Goal: Navigation & Orientation: Find specific page/section

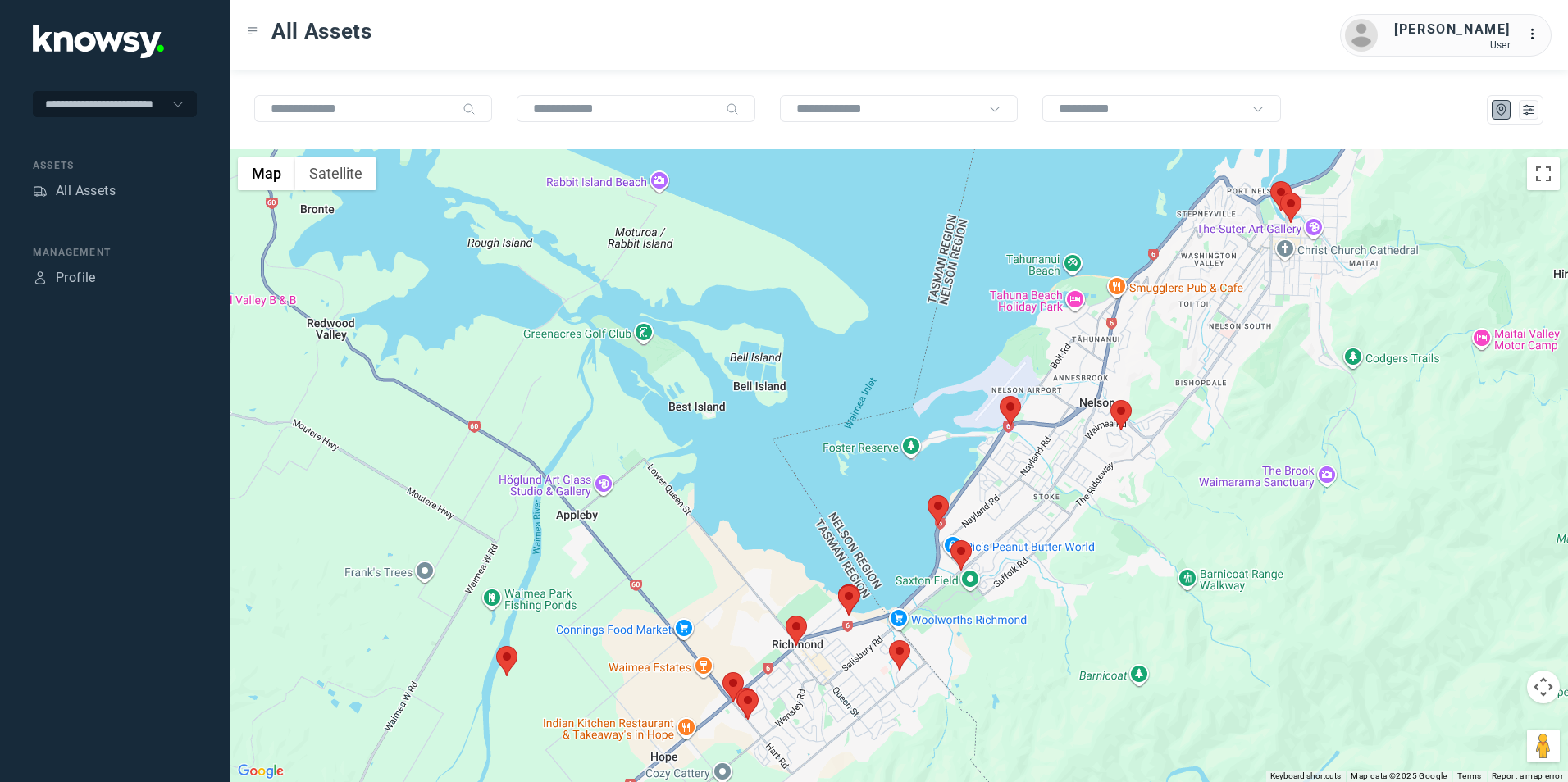
click at [905, 659] on img at bounding box center [900, 655] width 21 height 30
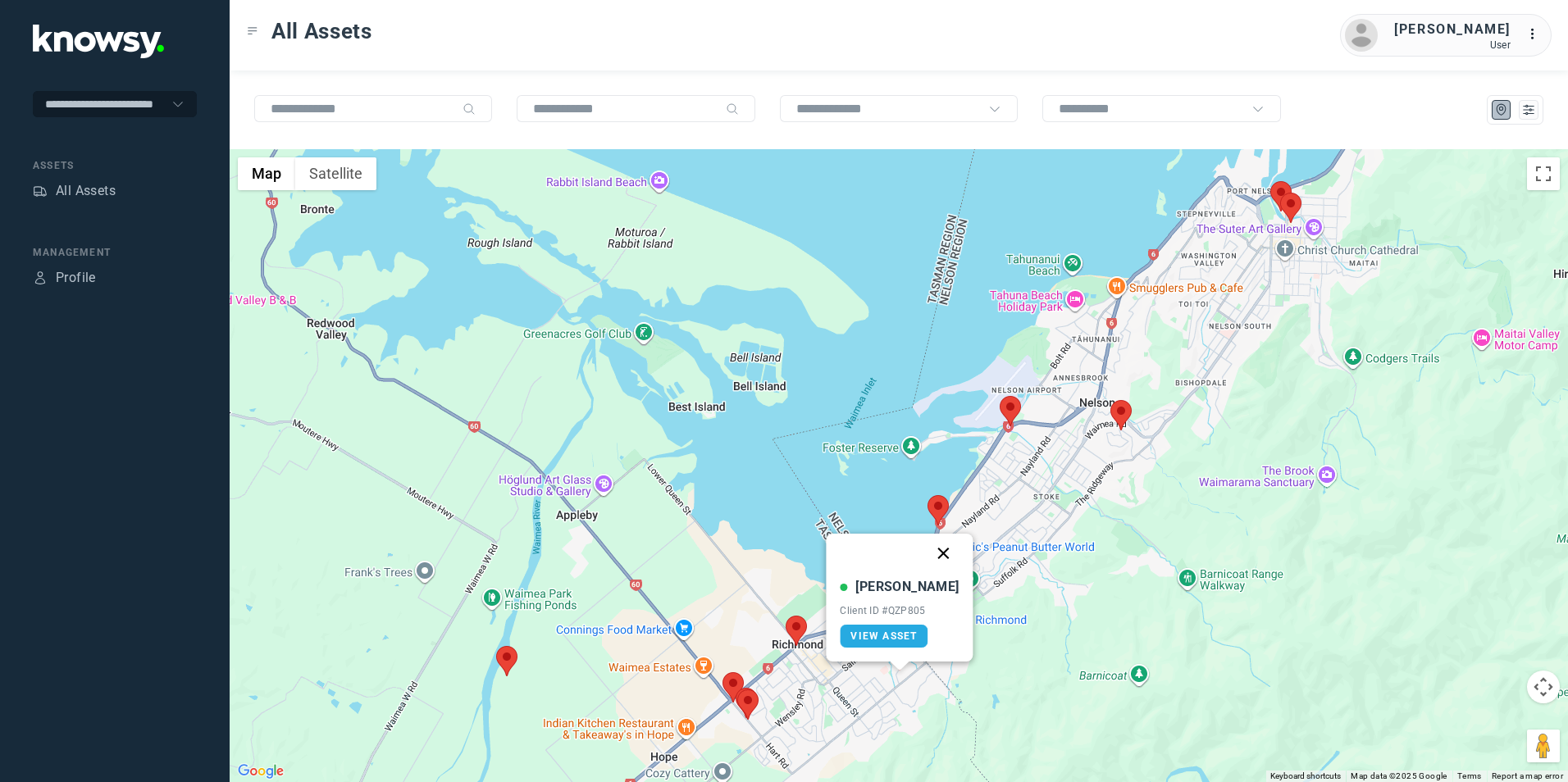
click at [928, 552] on button "Close" at bounding box center [944, 553] width 39 height 39
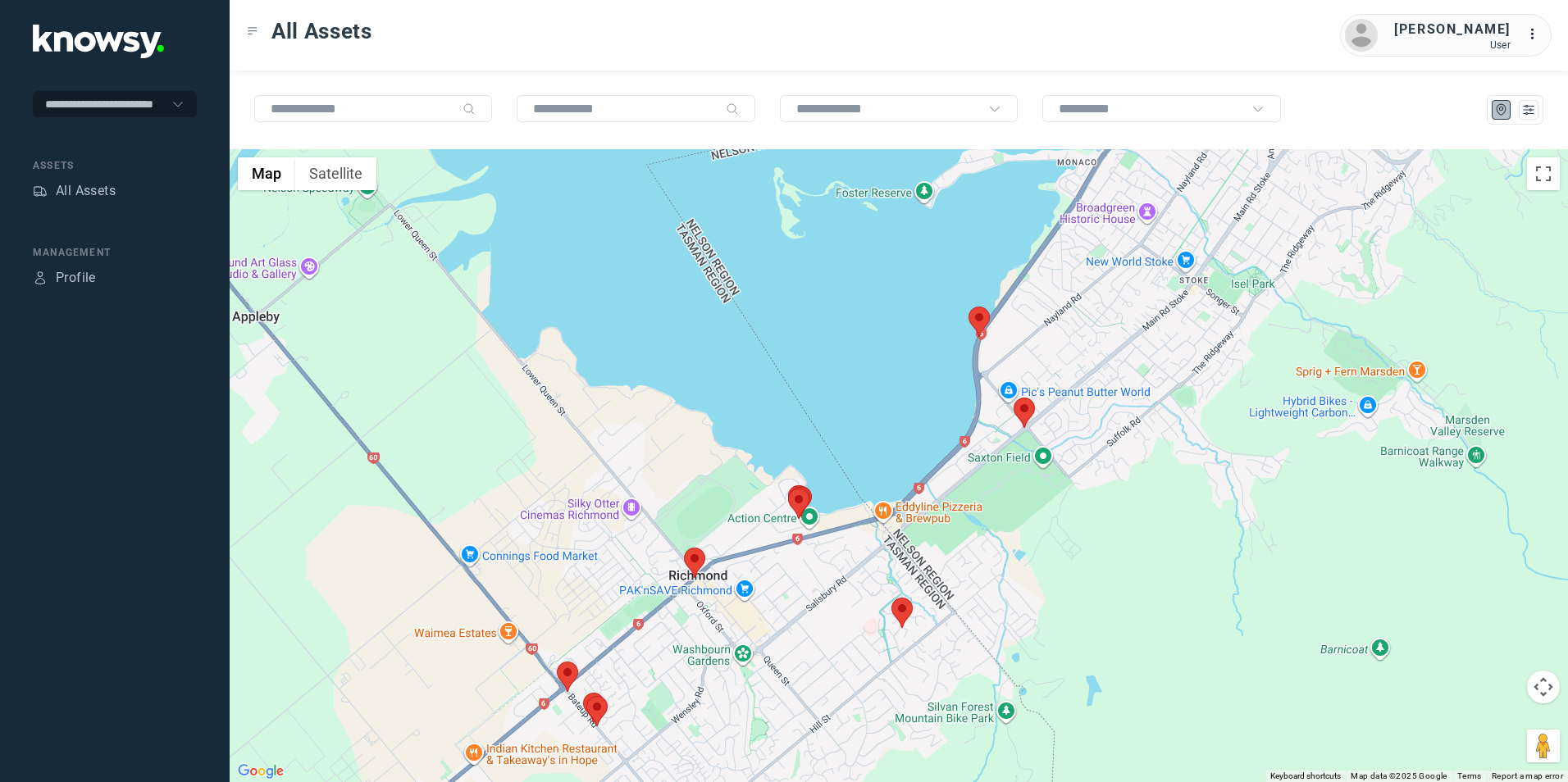
click at [1025, 413] on img at bounding box center [1025, 412] width 21 height 30
click at [1056, 311] on button "Close" at bounding box center [1069, 311] width 39 height 39
click at [990, 322] on div "To navigate, press the arrow keys." at bounding box center [899, 465] width 1338 height 633
click at [985, 322] on img at bounding box center [979, 322] width 21 height 30
drag, startPoint x: 1020, startPoint y: 220, endPoint x: 1002, endPoint y: 285, distance: 67.4
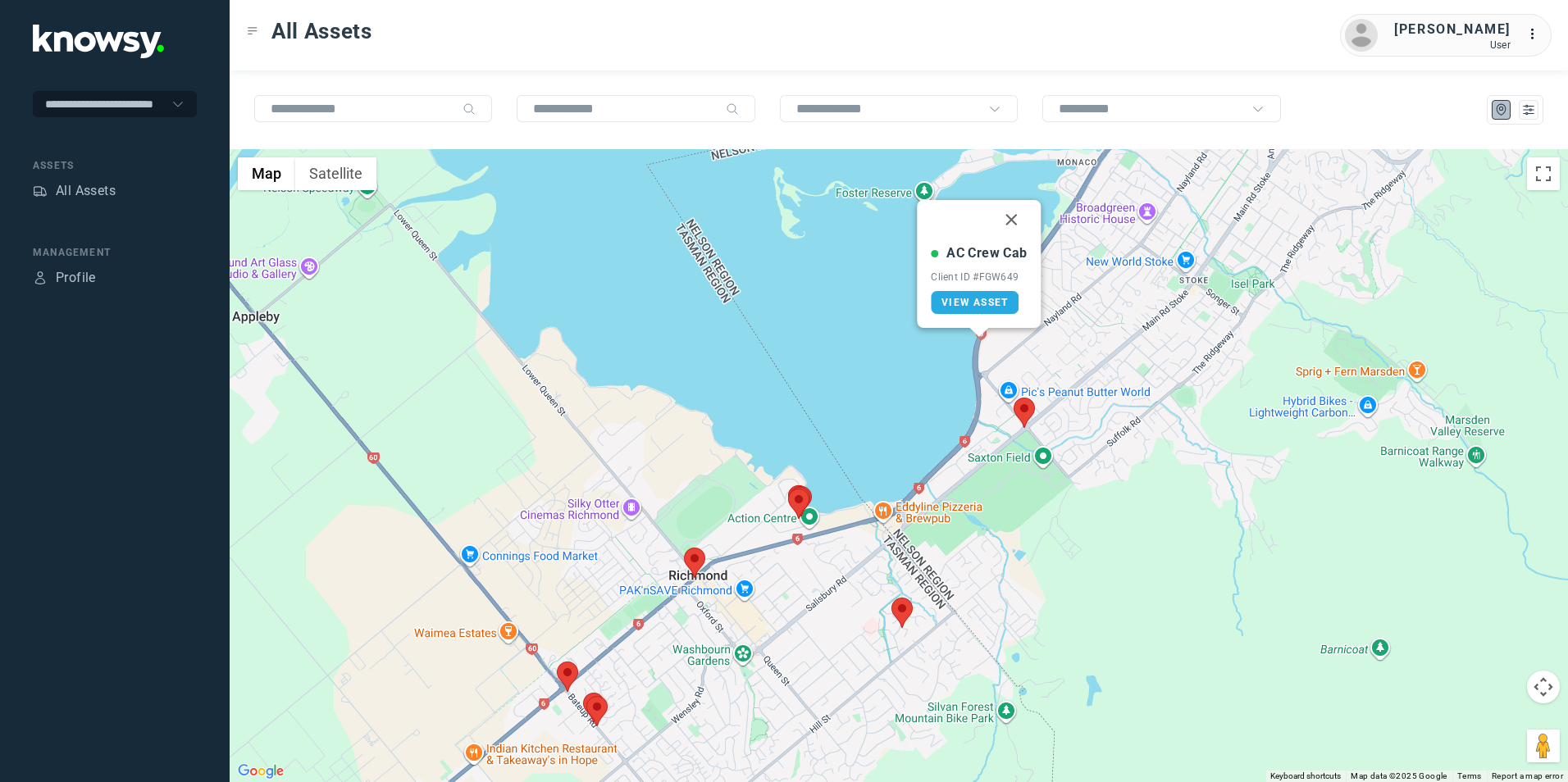
click at [1020, 220] on button "Close" at bounding box center [1012, 220] width 39 height 39
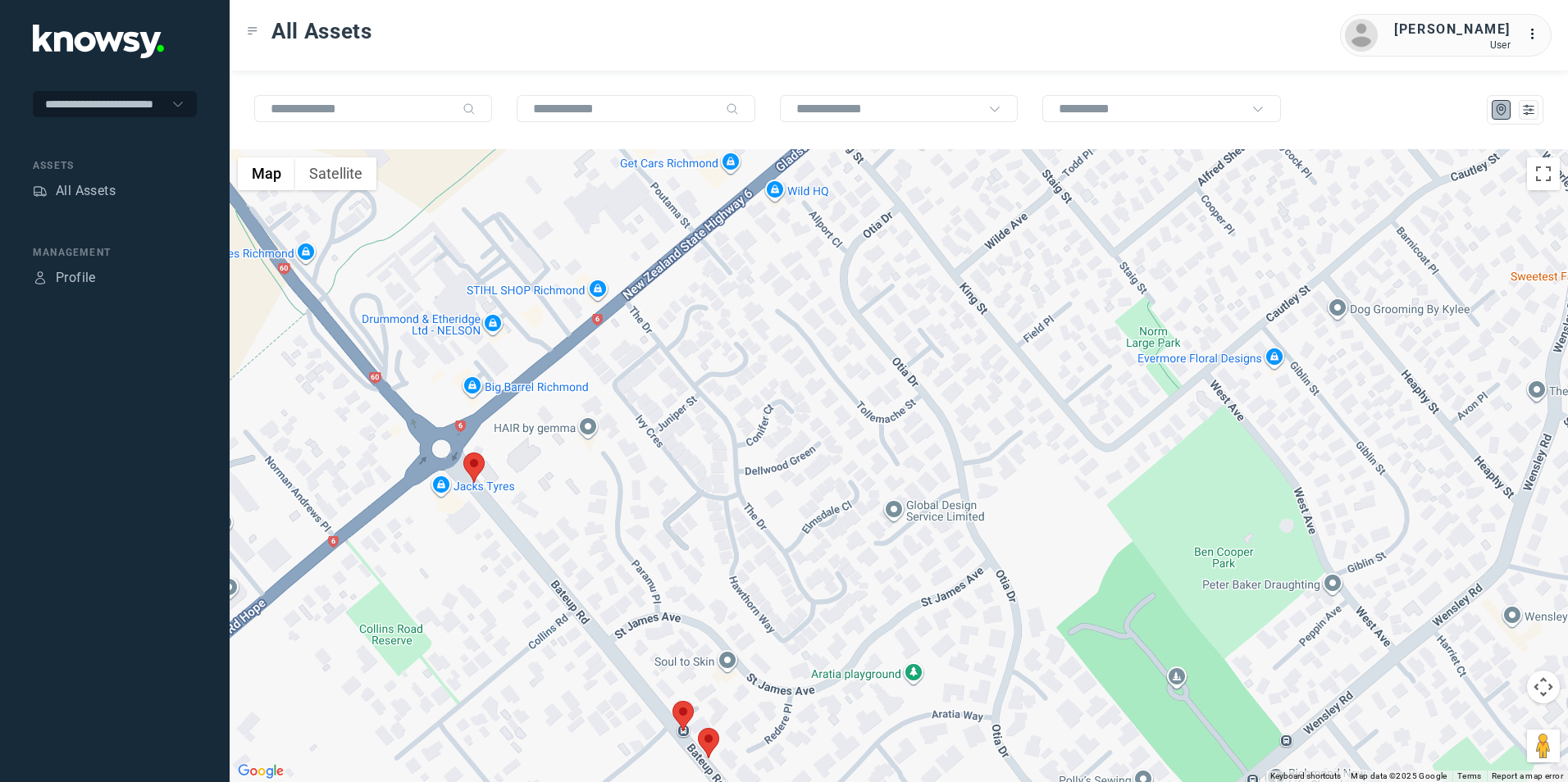
click at [479, 468] on img at bounding box center [474, 467] width 21 height 30
click at [508, 369] on button "Close" at bounding box center [506, 366] width 39 height 39
click at [683, 711] on img at bounding box center [683, 716] width 21 height 30
click at [687, 710] on img at bounding box center [683, 716] width 21 height 30
click at [713, 742] on img at bounding box center [708, 743] width 21 height 30
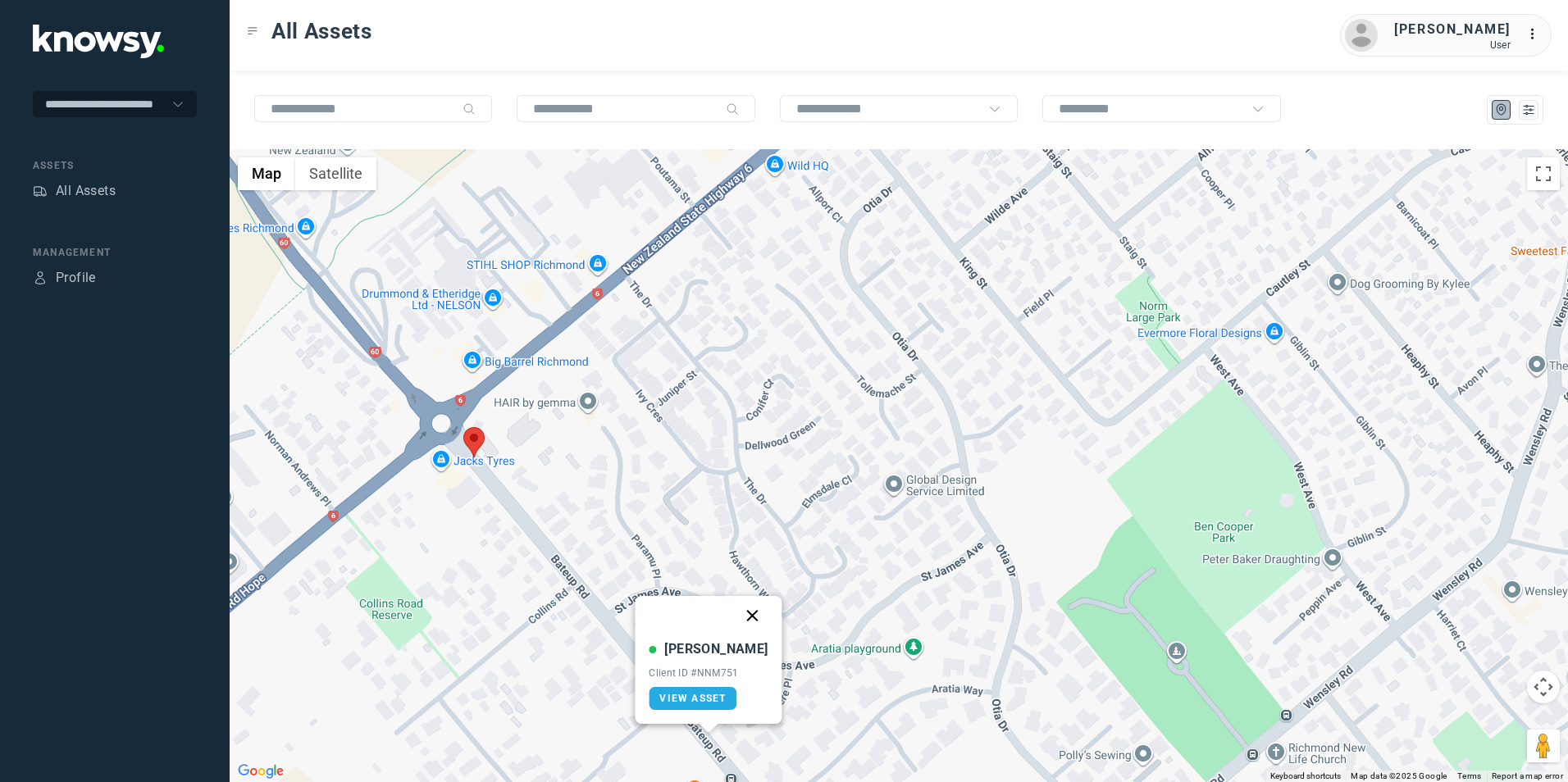
click at [737, 611] on button "Close" at bounding box center [753, 615] width 39 height 39
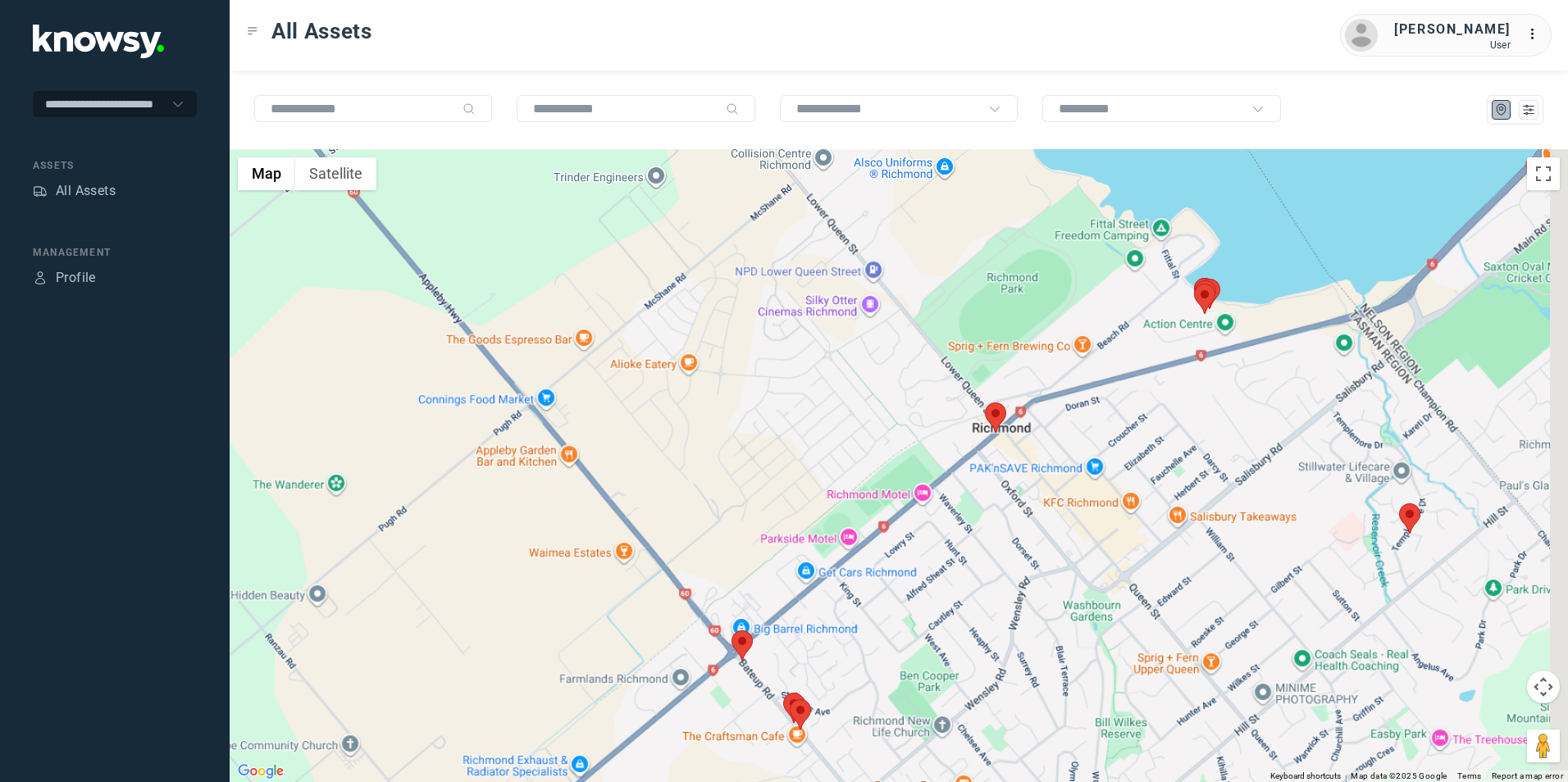
drag, startPoint x: 922, startPoint y: 632, endPoint x: 841, endPoint y: 705, distance: 109.0
click at [844, 702] on div "To navigate, press the arrow keys." at bounding box center [899, 465] width 1338 height 633
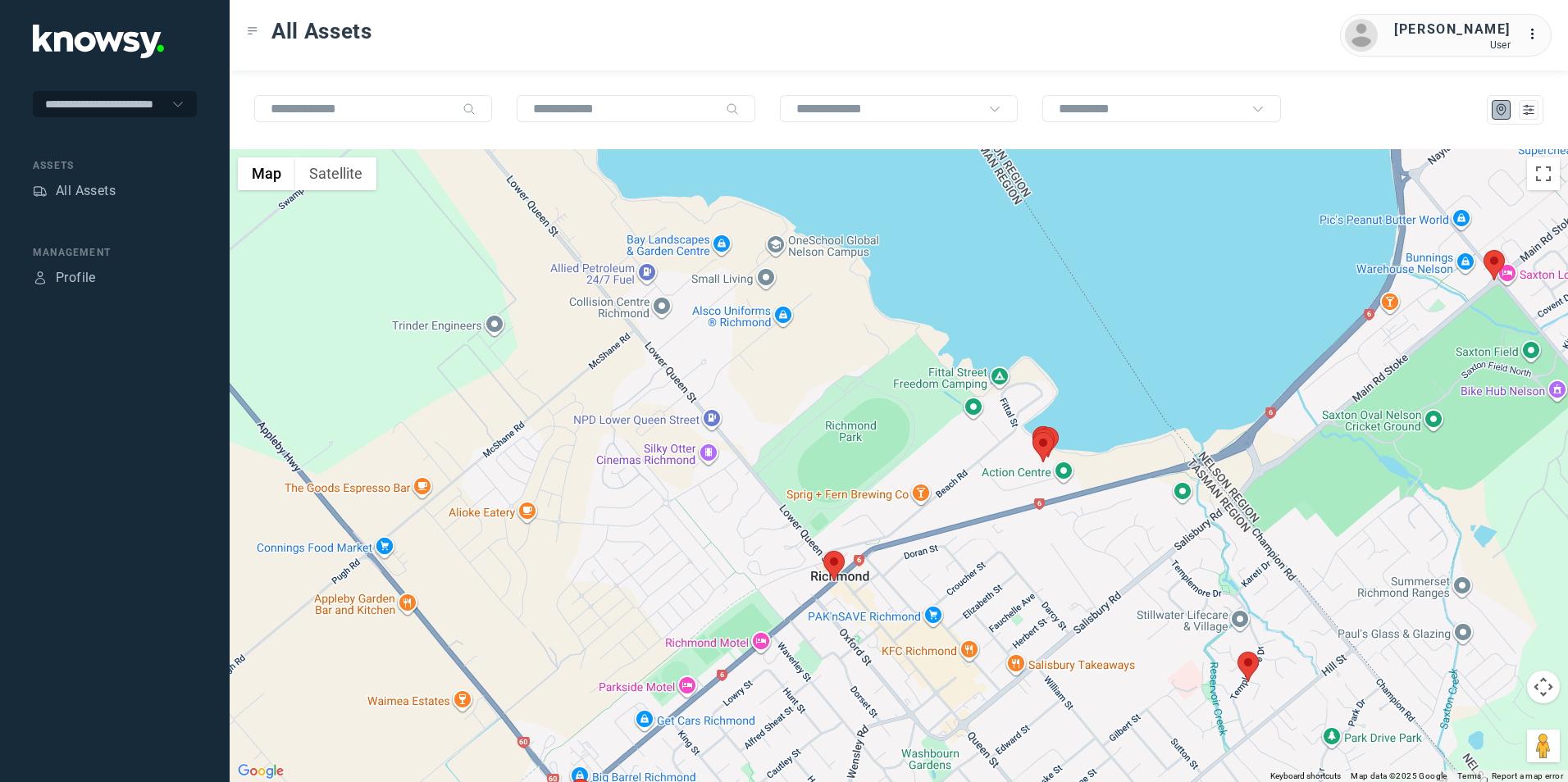
click at [836, 558] on img at bounding box center [834, 565] width 21 height 30
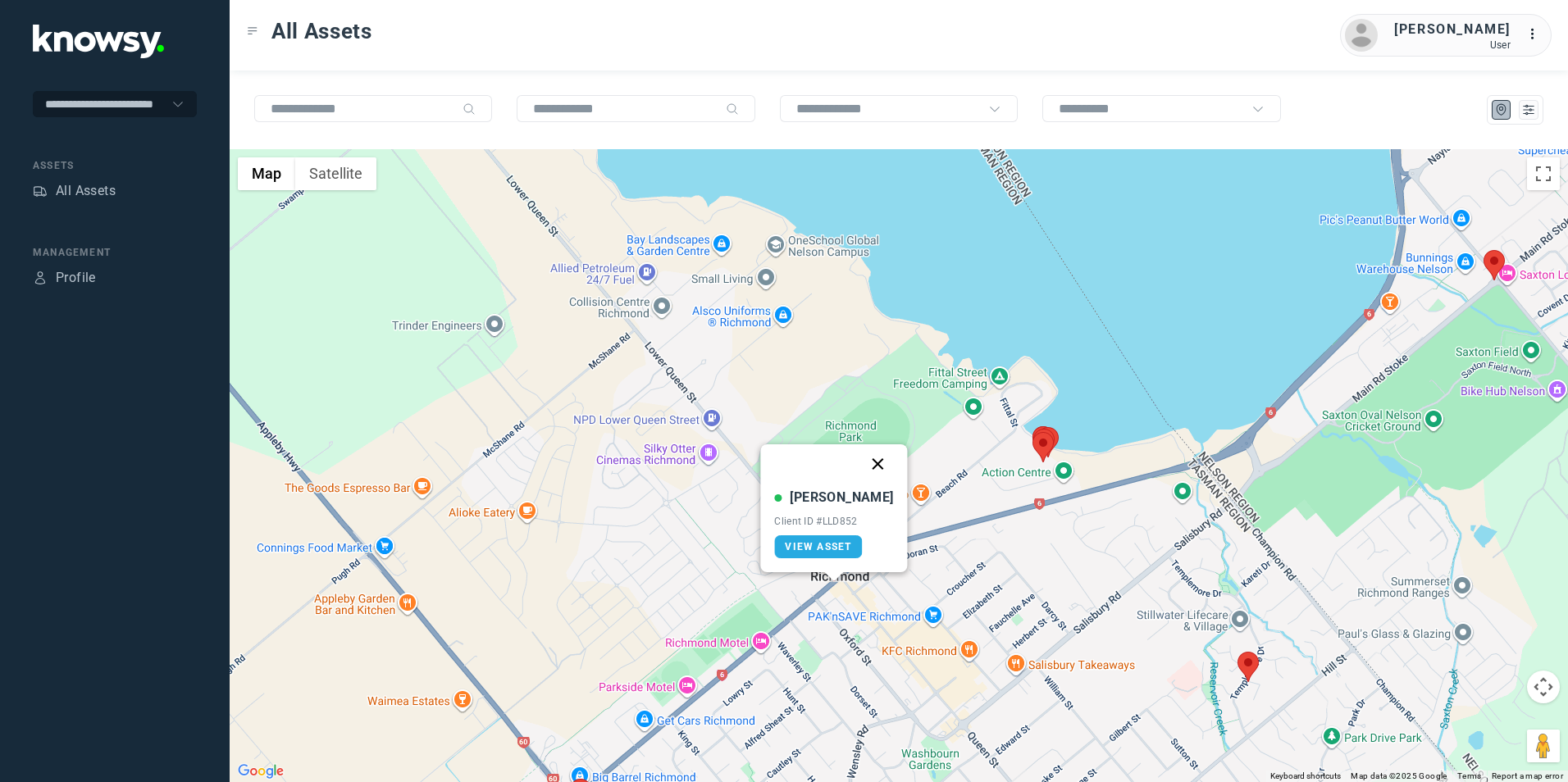
click at [860, 464] on button "Close" at bounding box center [878, 464] width 39 height 39
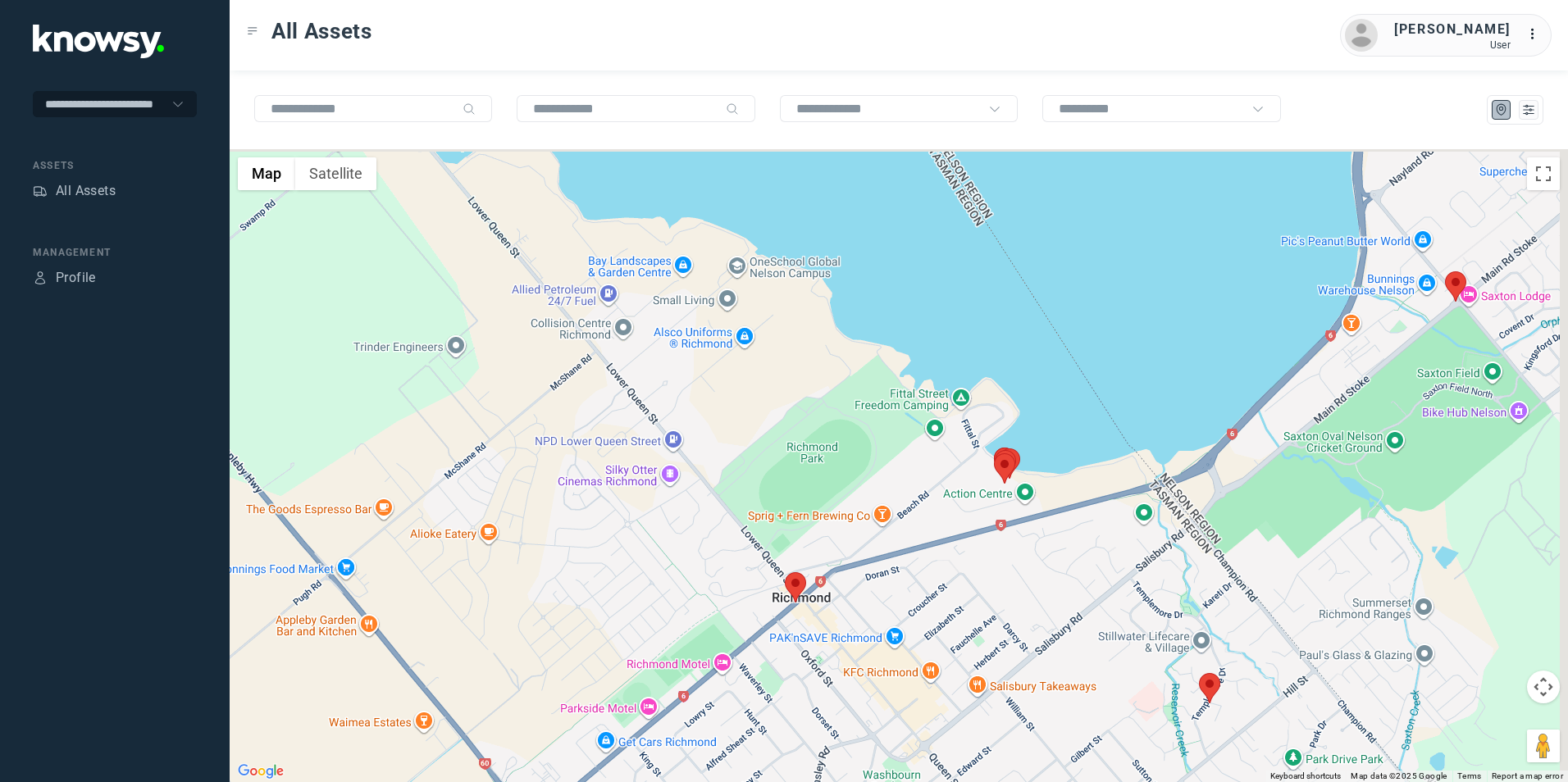
drag, startPoint x: 913, startPoint y: 598, endPoint x: 843, endPoint y: 636, distance: 79.6
click at [844, 636] on div "To navigate, press the arrow keys." at bounding box center [899, 465] width 1338 height 633
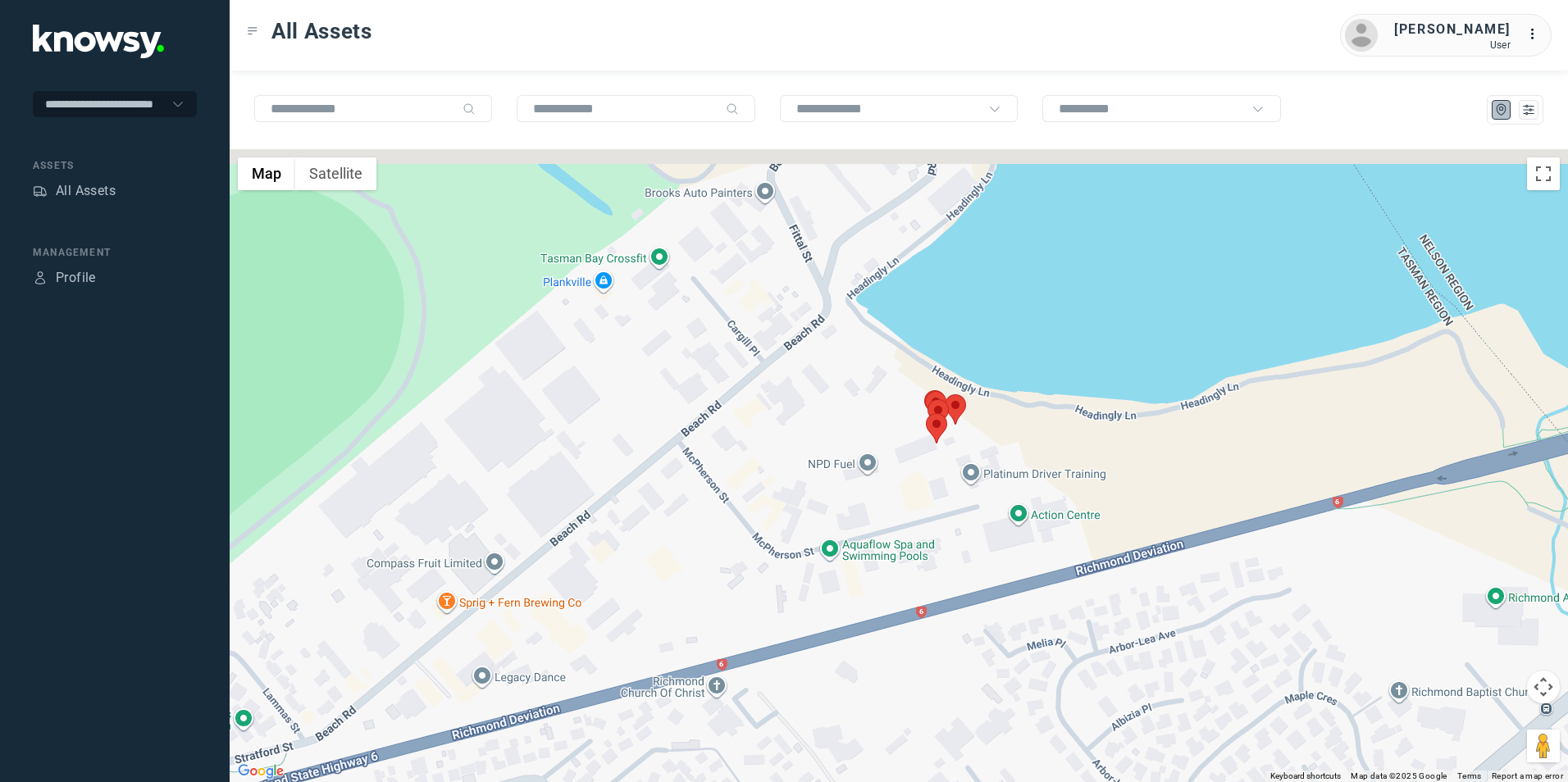
drag, startPoint x: 896, startPoint y: 598, endPoint x: 897, endPoint y: 582, distance: 16.0
click at [892, 604] on div at bounding box center [899, 465] width 1338 height 633
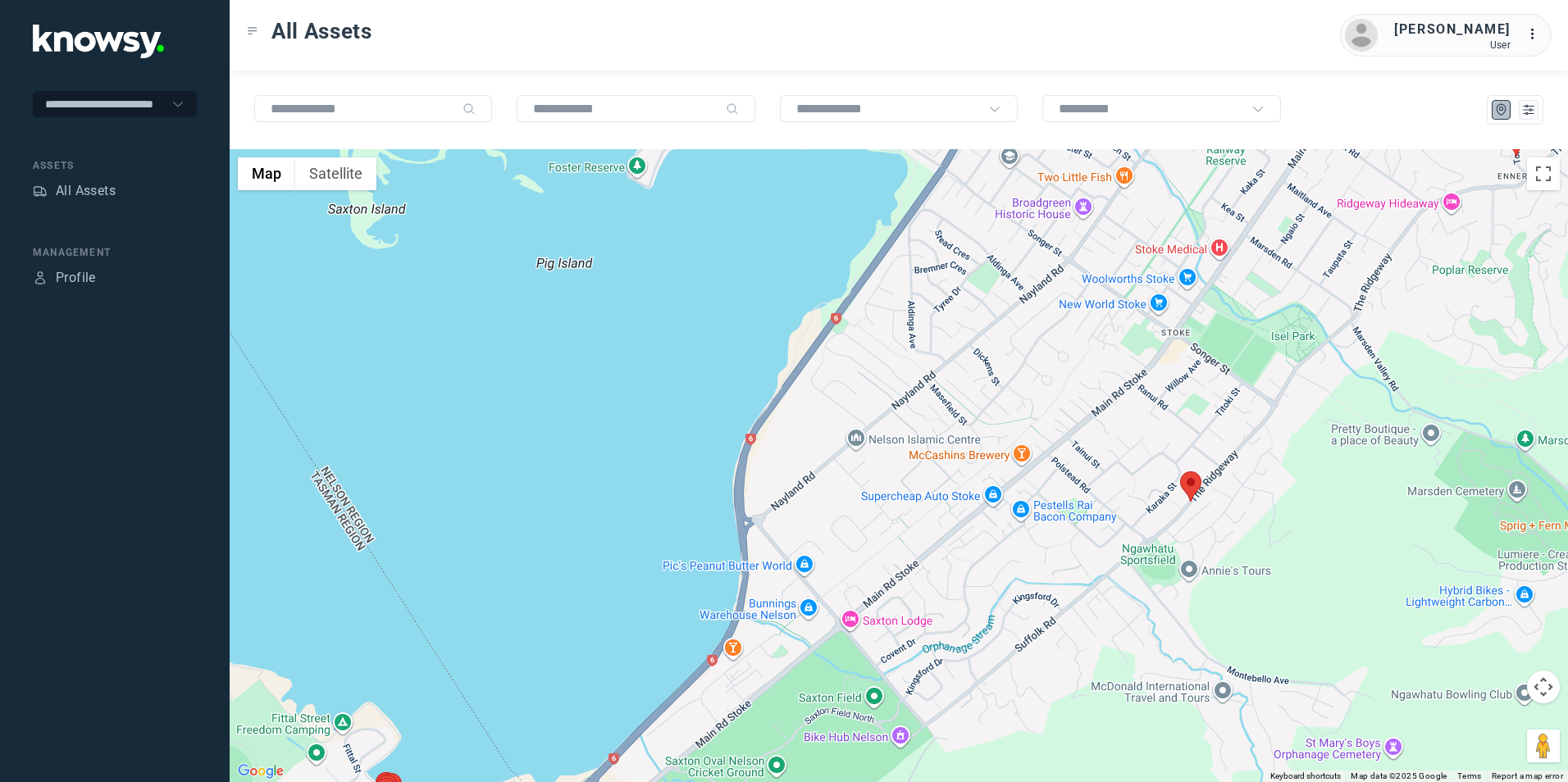
click at [1193, 482] on img at bounding box center [1190, 486] width 21 height 30
click at [1217, 377] on button "Close" at bounding box center [1235, 385] width 39 height 39
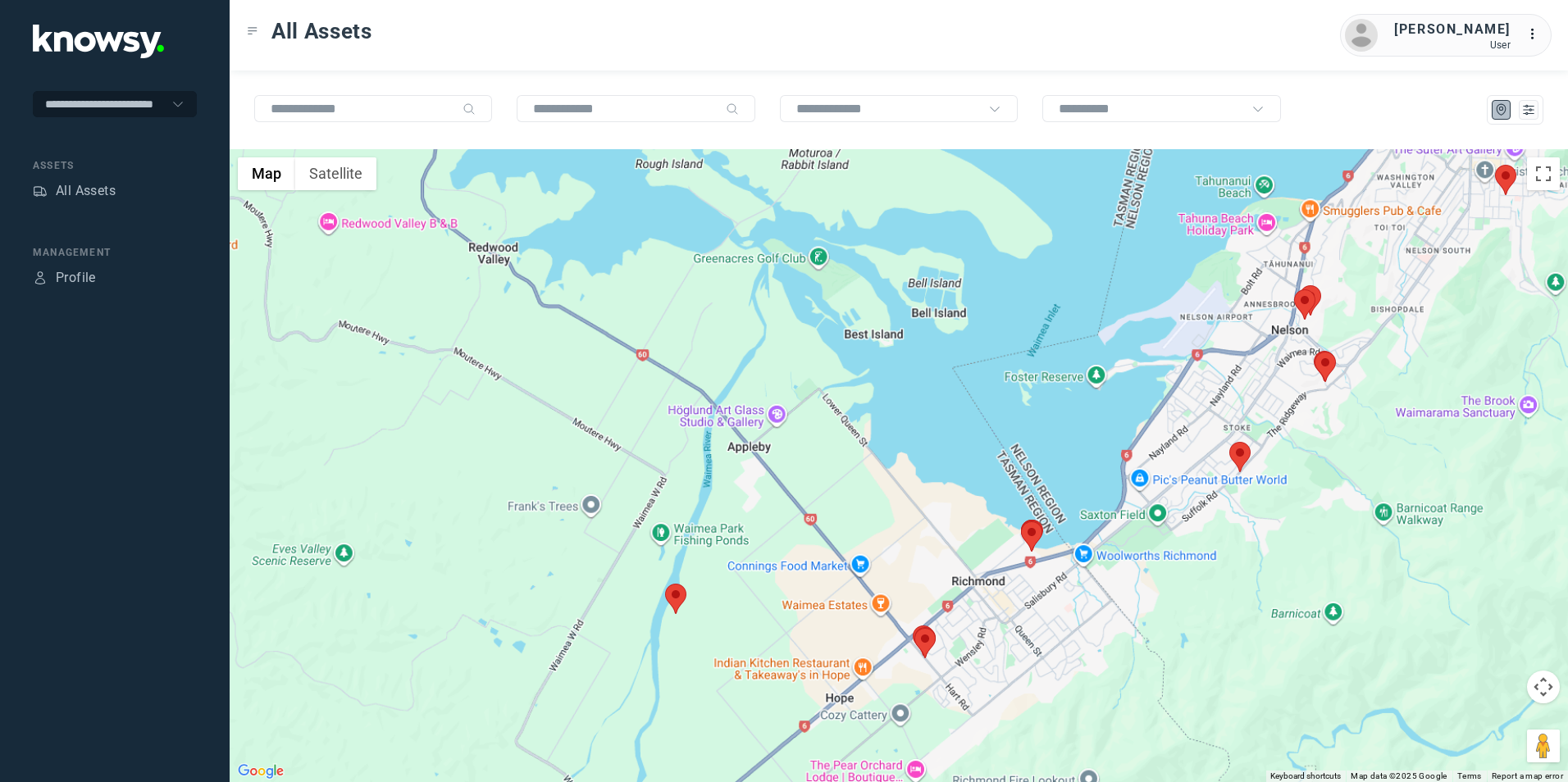
click at [1260, 425] on div "To navigate, press the arrow keys." at bounding box center [899, 465] width 1338 height 633
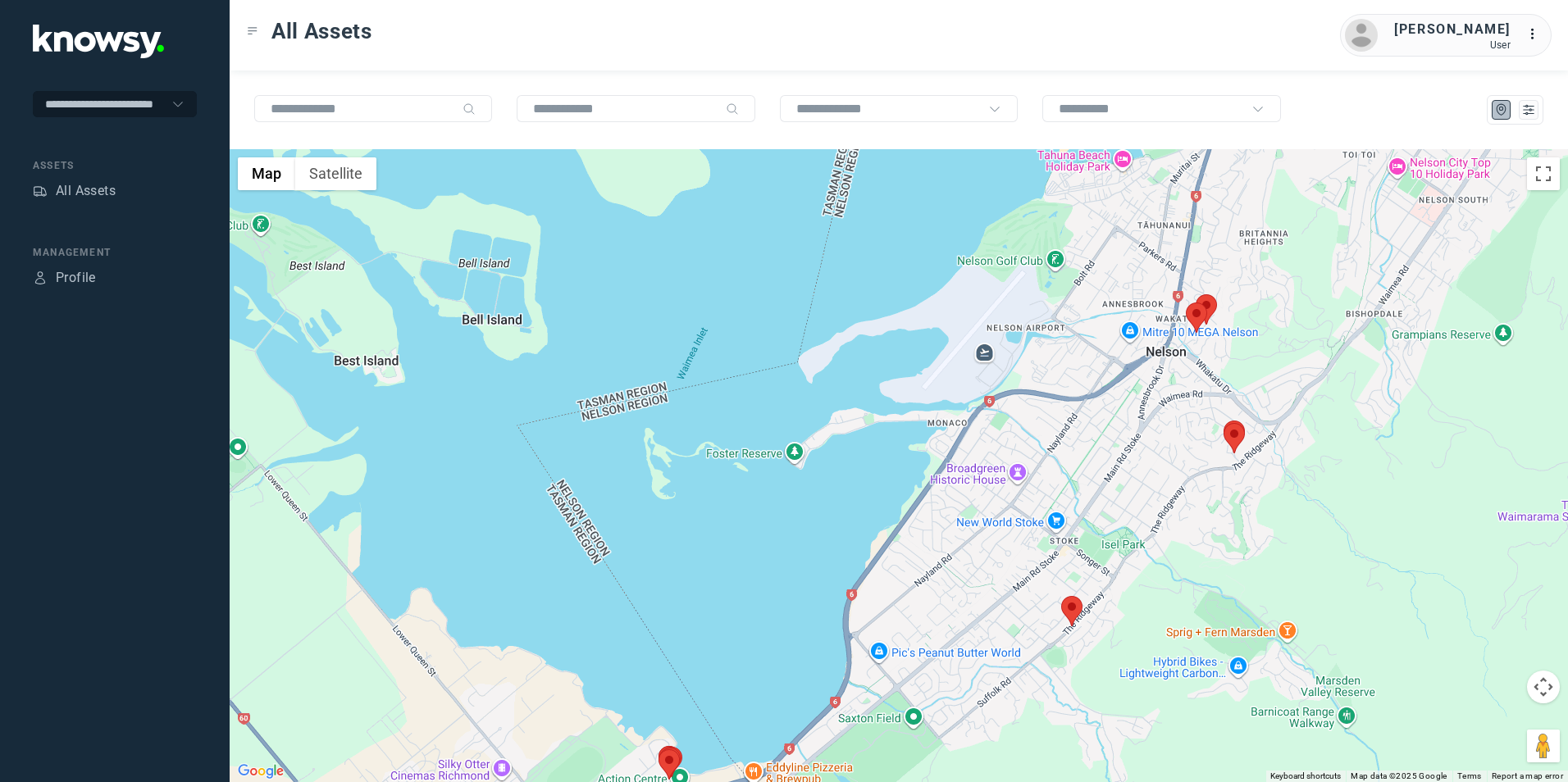
click at [1236, 432] on img at bounding box center [1234, 437] width 21 height 30
click at [1195, 308] on img at bounding box center [1196, 318] width 21 height 30
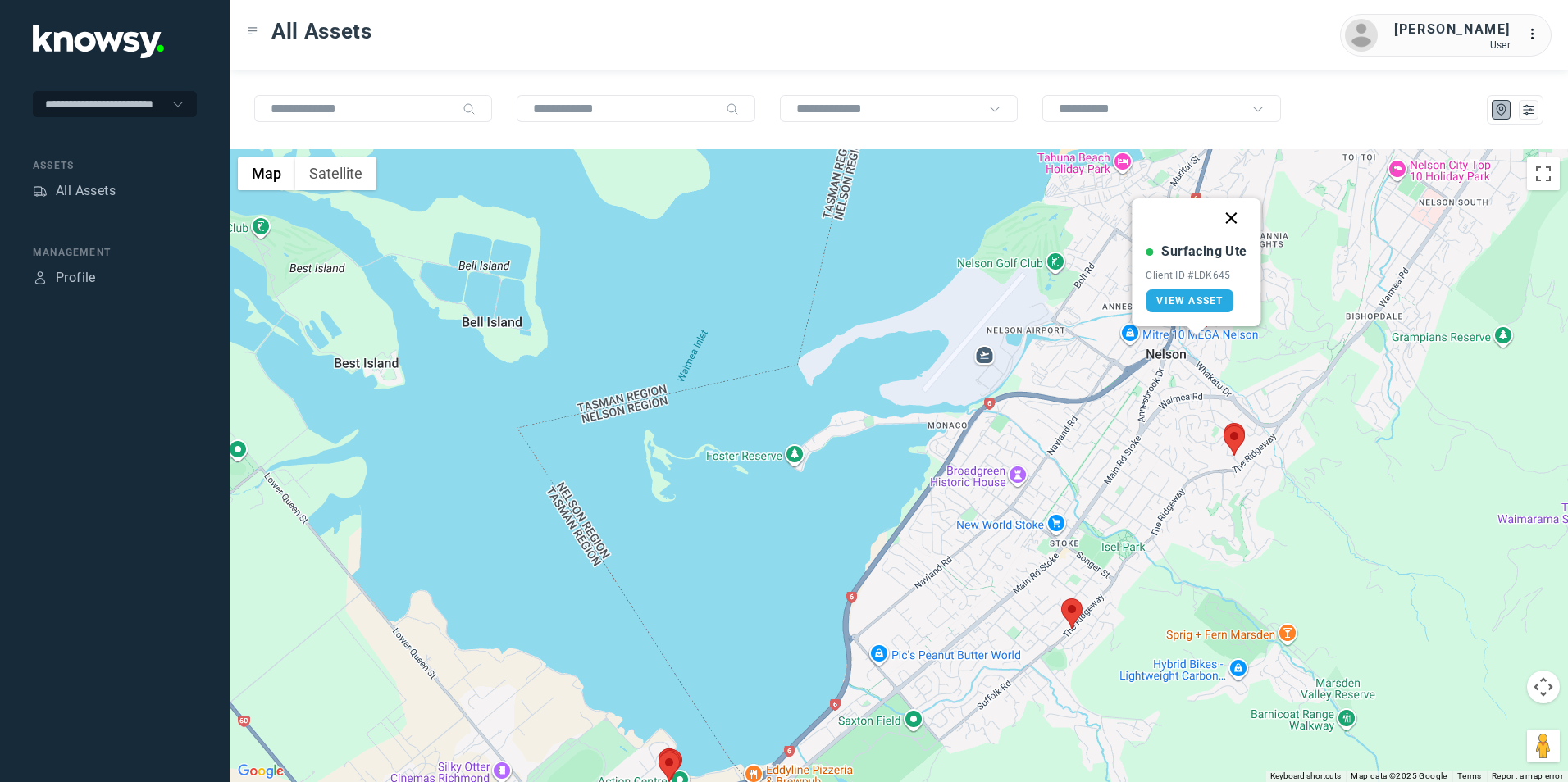
click at [1240, 211] on button "Close" at bounding box center [1231, 218] width 39 height 39
click at [1211, 304] on img at bounding box center [1206, 312] width 21 height 30
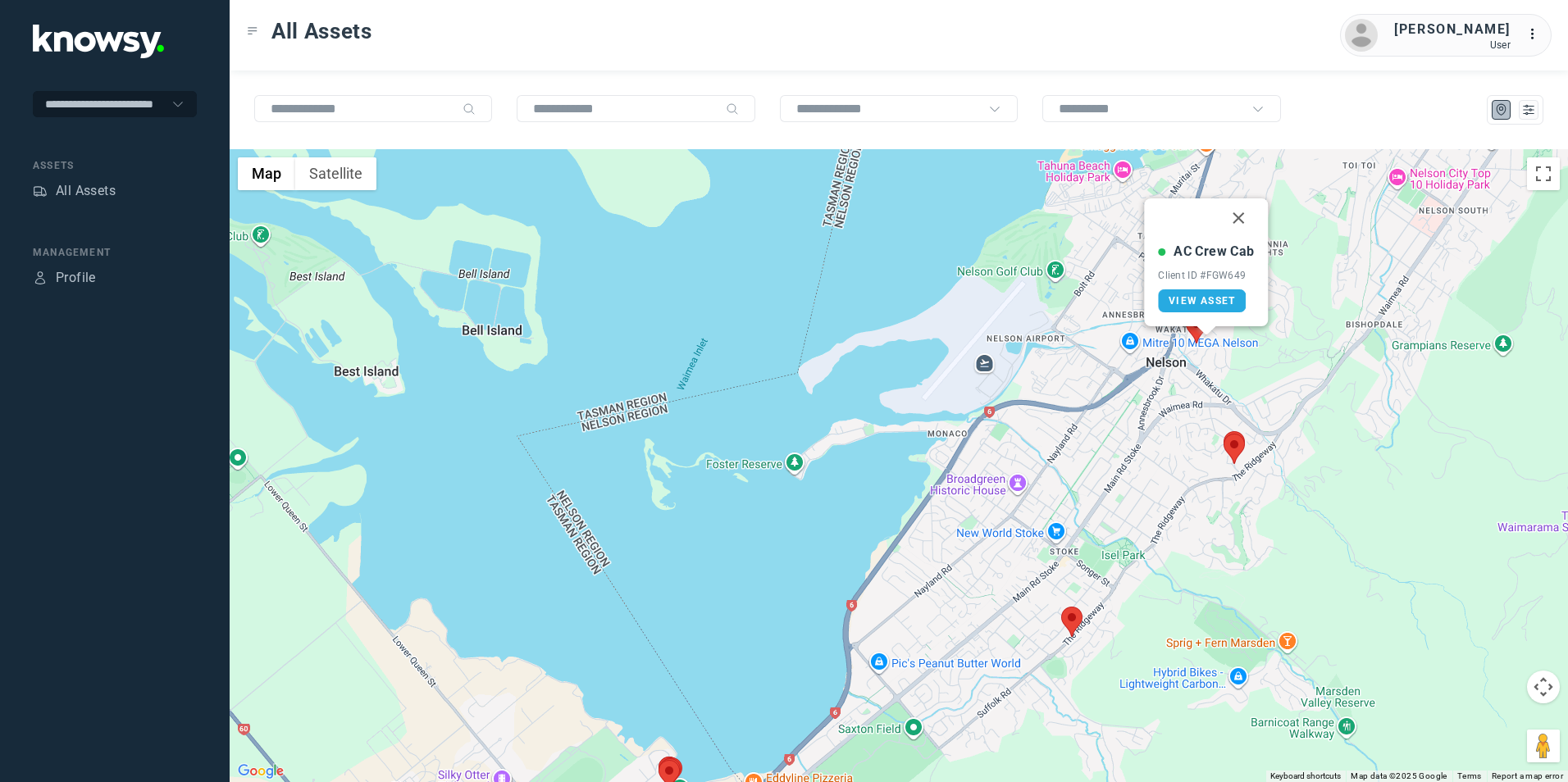
click at [1239, 217] on button "Close" at bounding box center [1239, 218] width 39 height 39
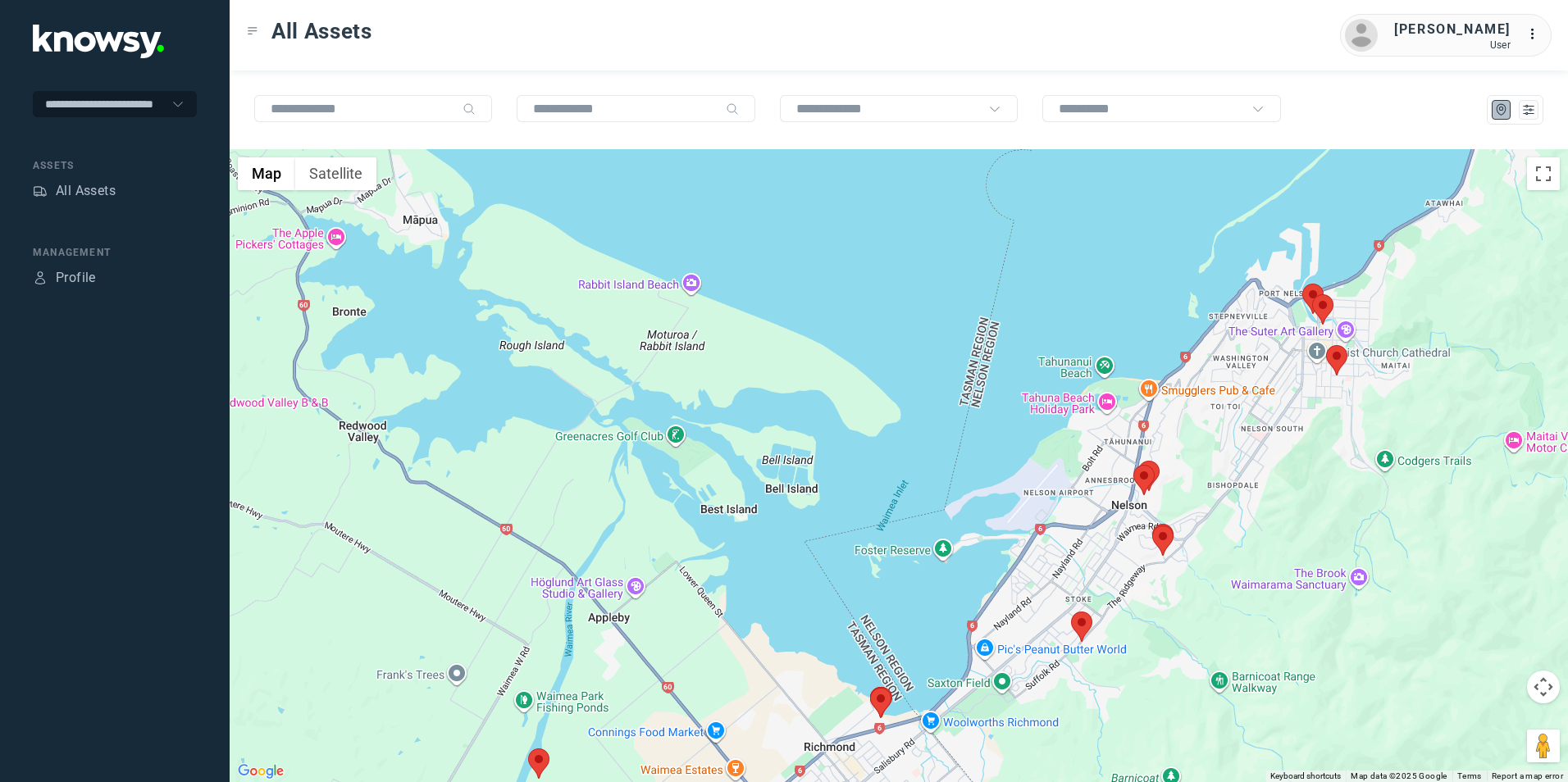
drag, startPoint x: 679, startPoint y: 683, endPoint x: 753, endPoint y: 557, distance: 146.1
click at [751, 561] on div at bounding box center [899, 465] width 1338 height 633
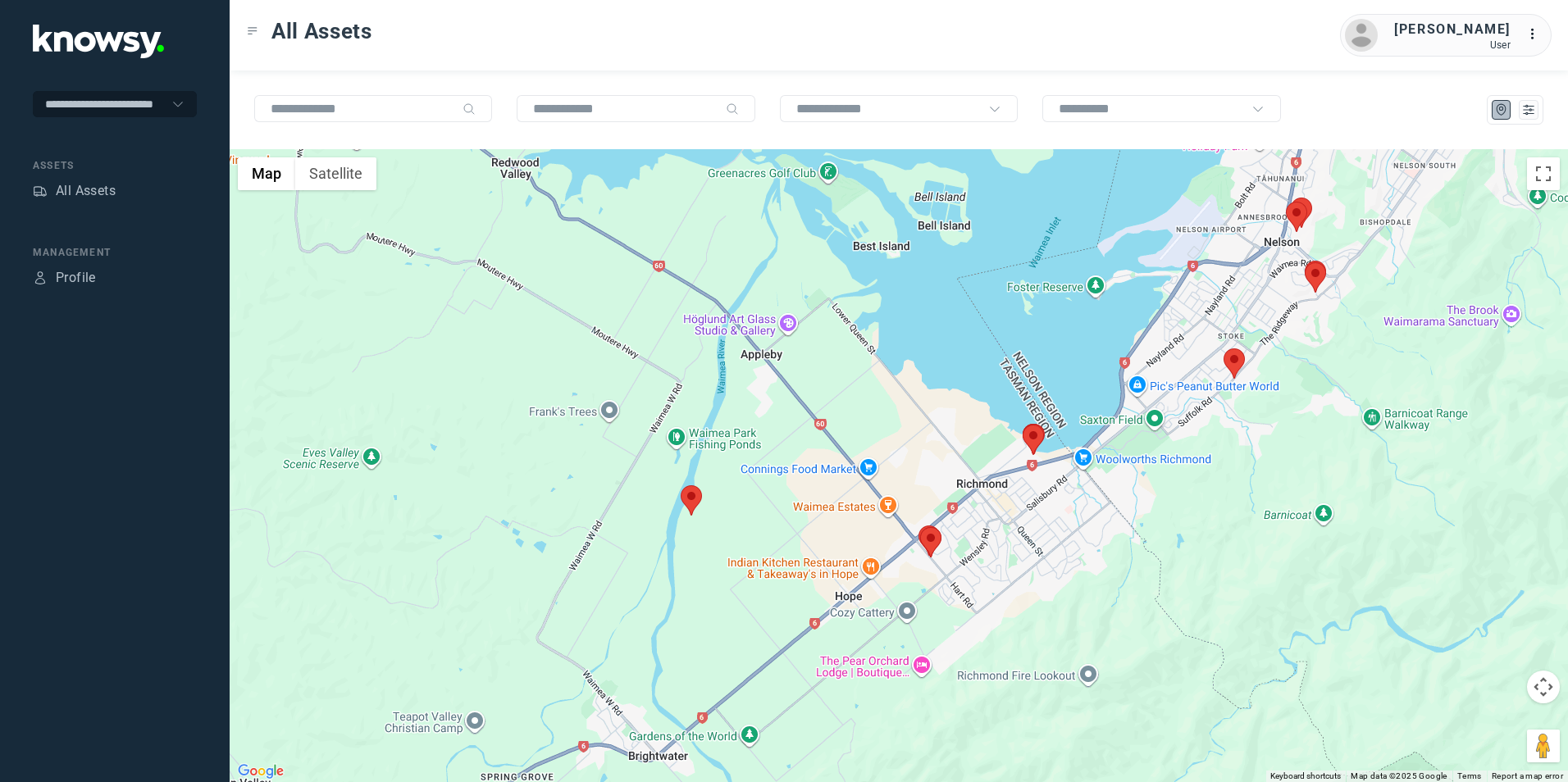
drag, startPoint x: 941, startPoint y: 663, endPoint x: 897, endPoint y: 720, distance: 72.0
click at [914, 688] on div at bounding box center [899, 465] width 1338 height 633
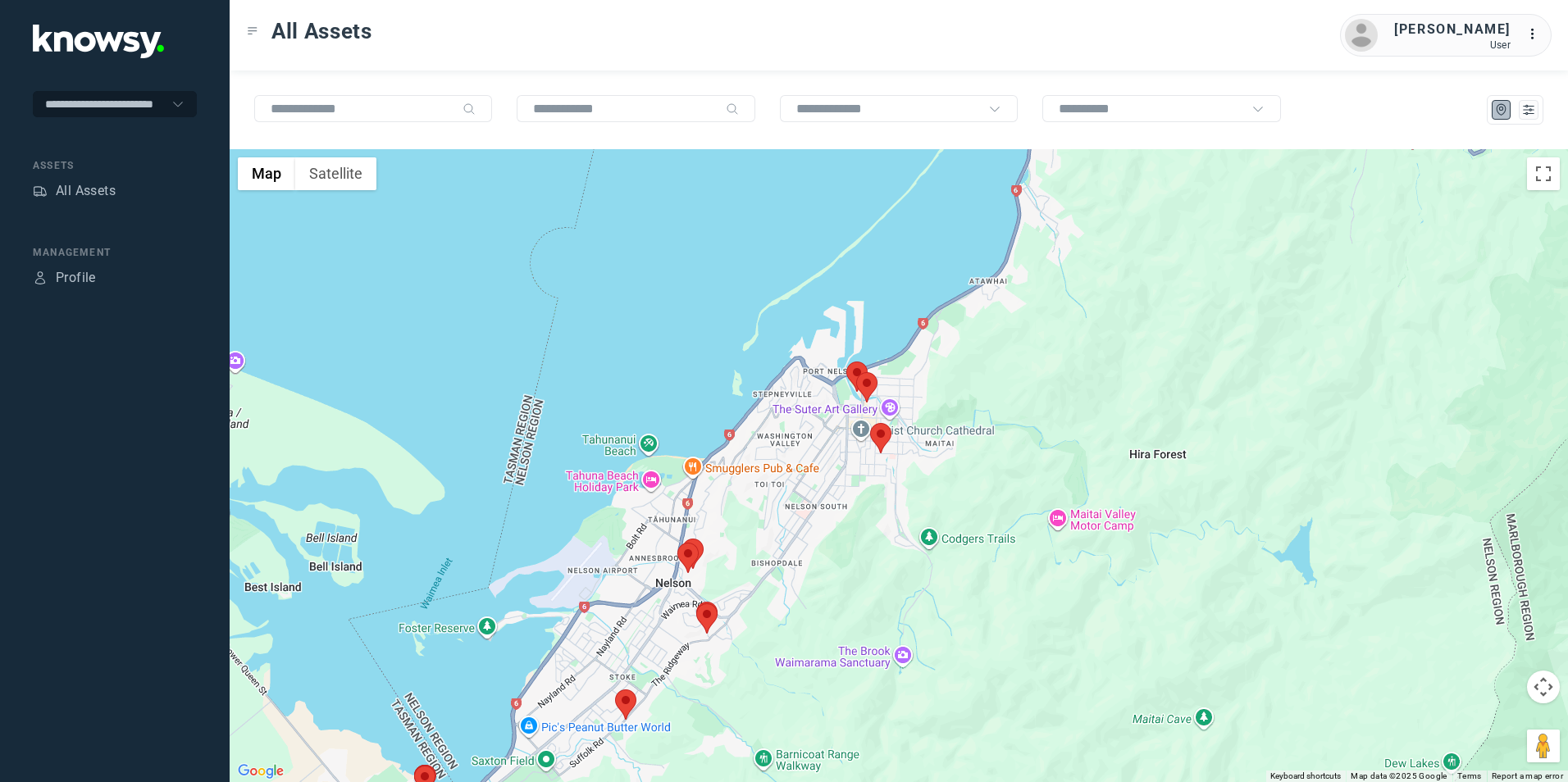
drag, startPoint x: 862, startPoint y: 621, endPoint x: 889, endPoint y: 526, distance: 98.8
click at [888, 528] on div at bounding box center [899, 465] width 1338 height 633
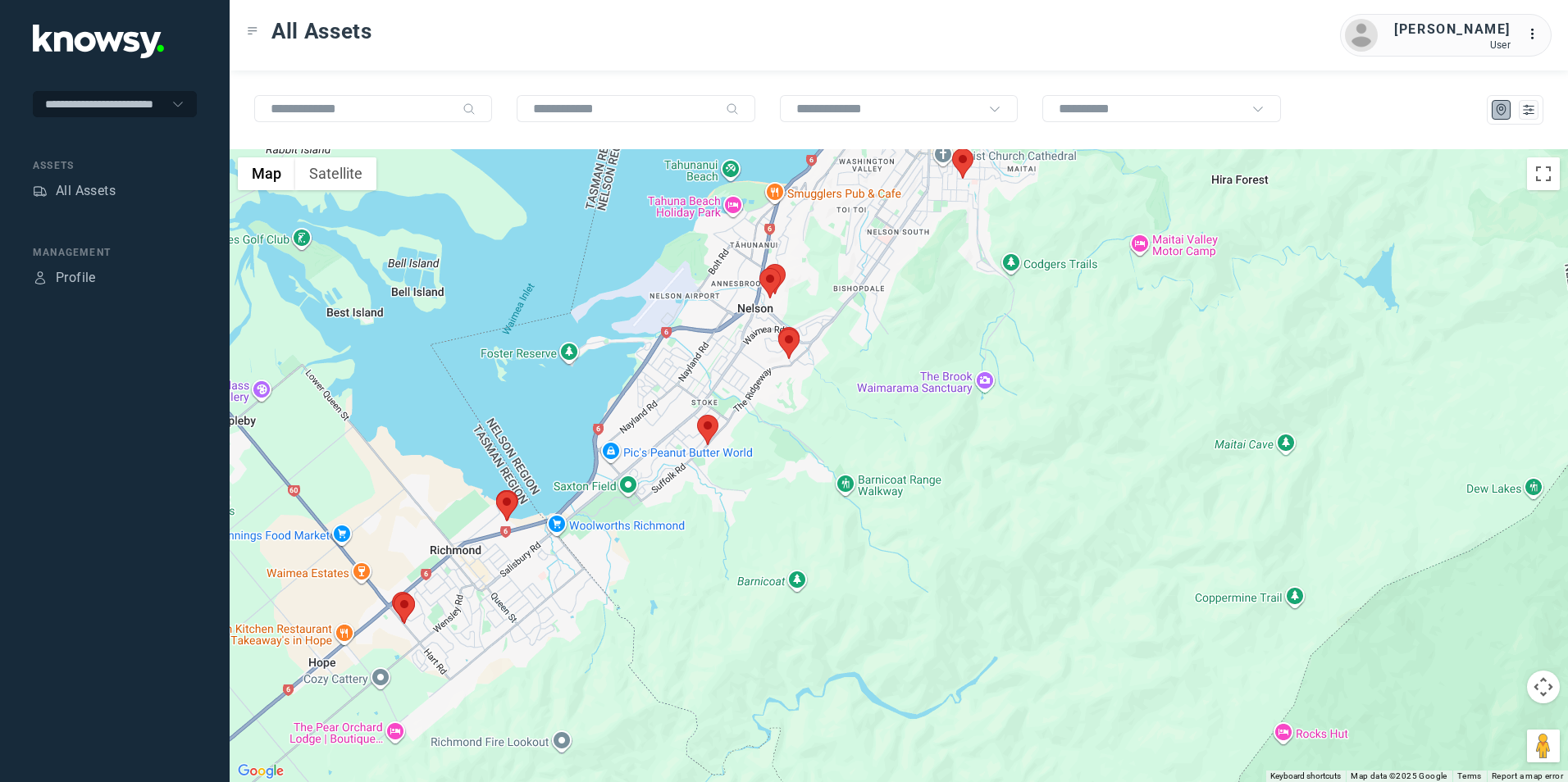
drag, startPoint x: 774, startPoint y: 527, endPoint x: 665, endPoint y: 597, distance: 129.5
click at [670, 590] on div at bounding box center [899, 465] width 1338 height 633
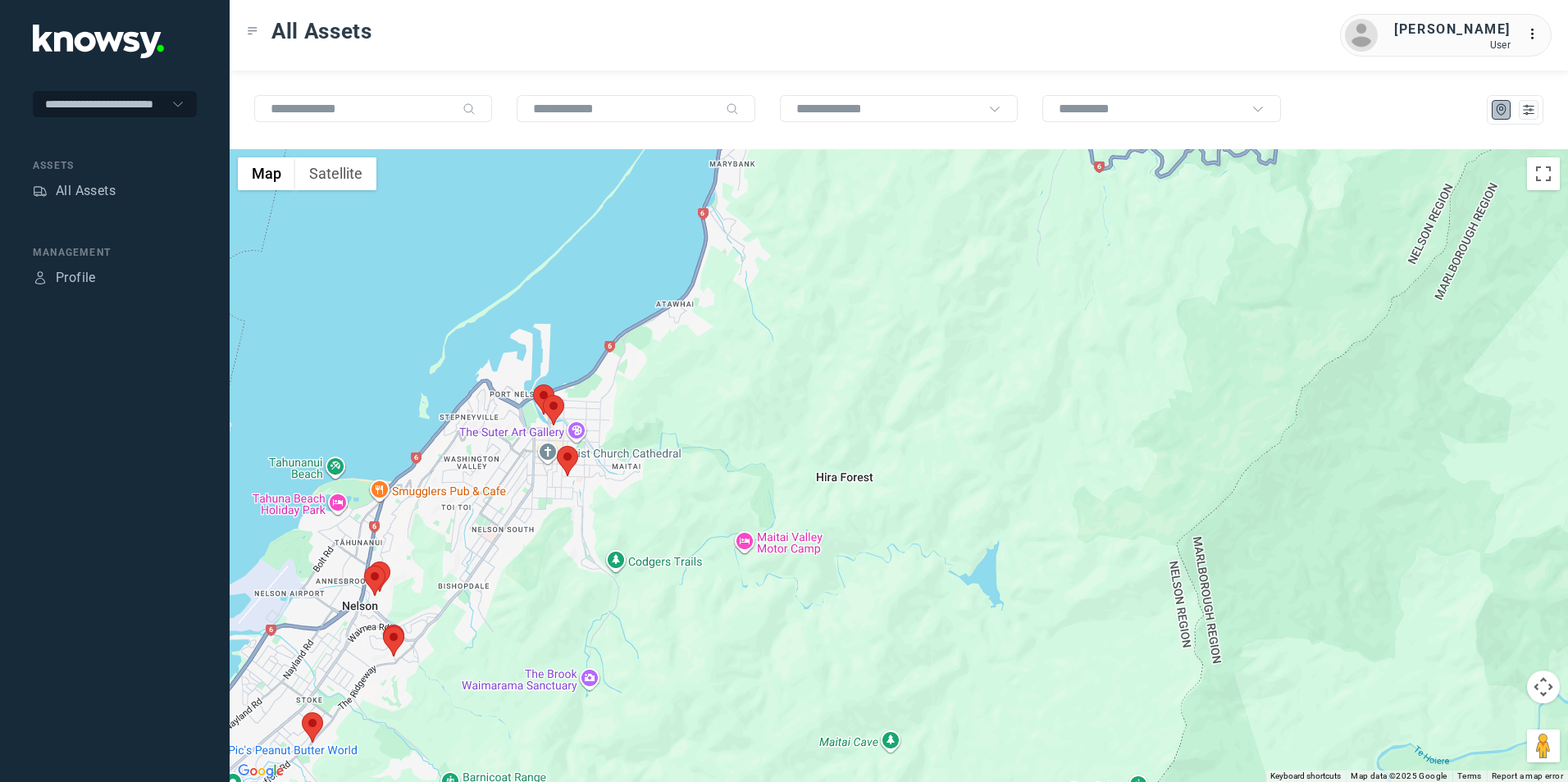
click at [699, 615] on div at bounding box center [899, 465] width 1338 height 633
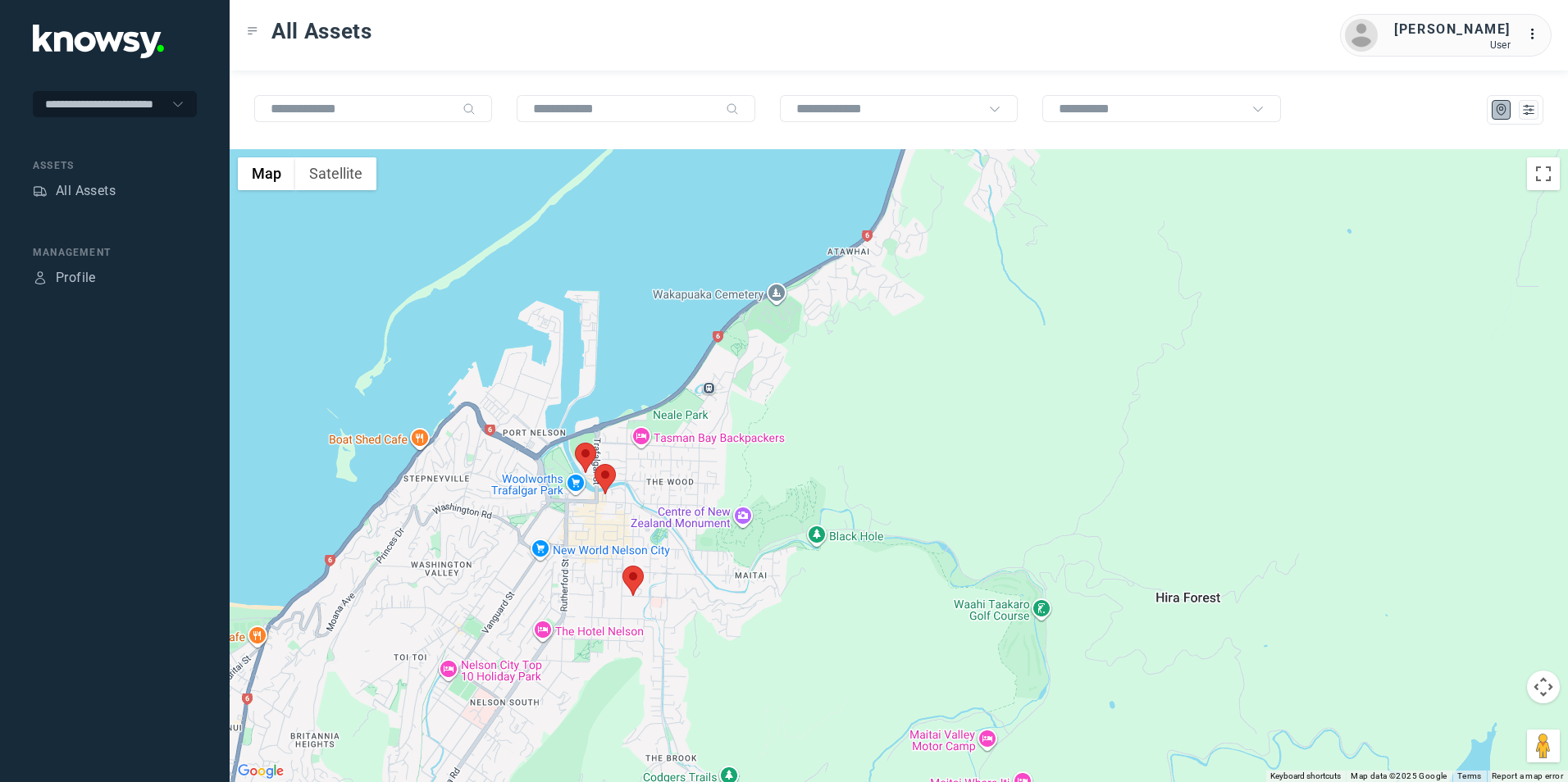
click at [628, 583] on img at bounding box center [633, 580] width 21 height 30
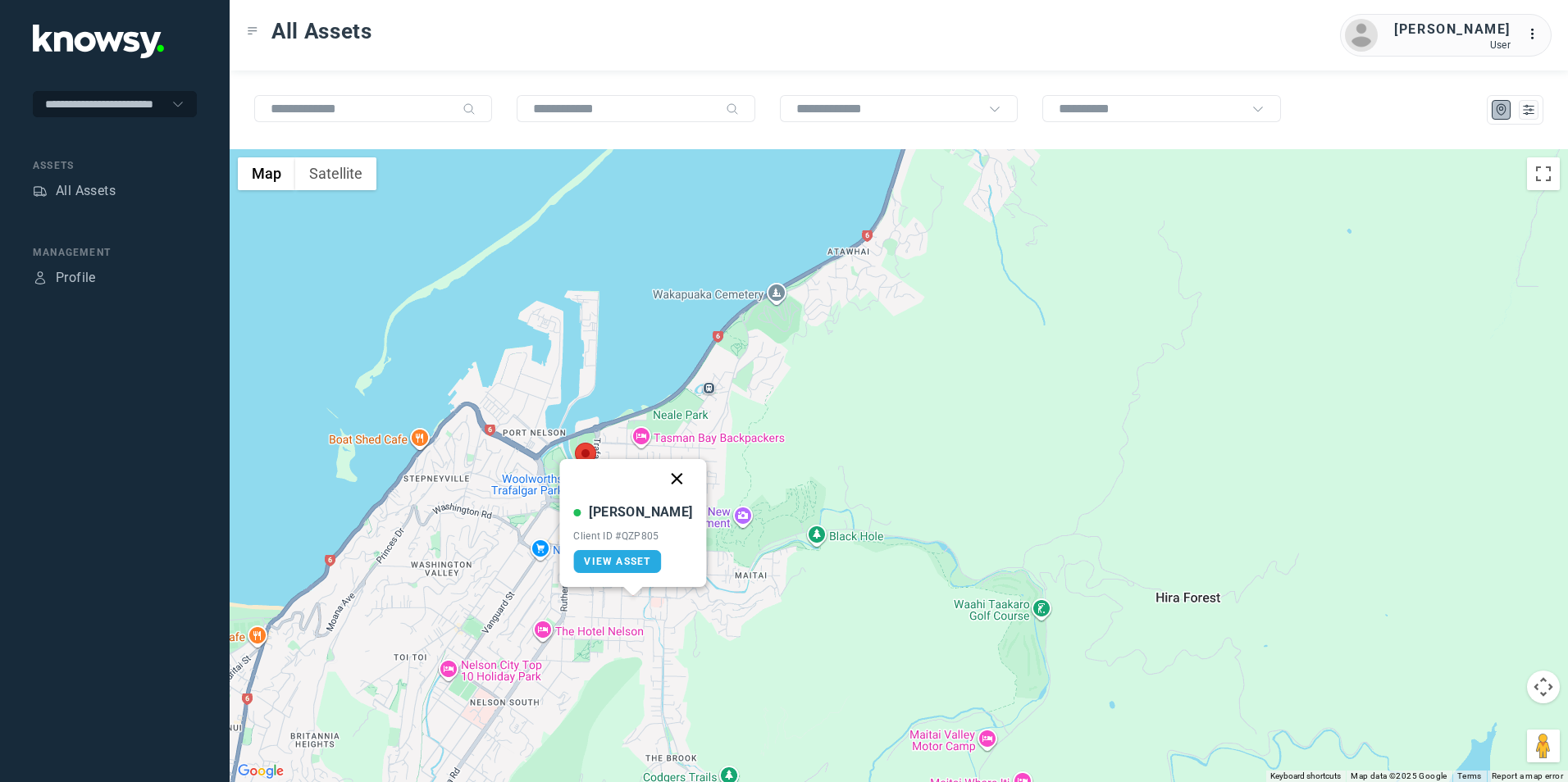
click at [664, 478] on button "Close" at bounding box center [677, 478] width 39 height 39
